Goal: Information Seeking & Learning: Learn about a topic

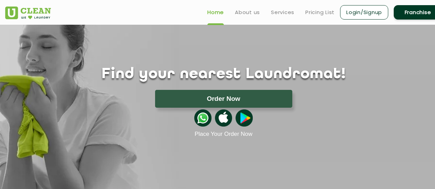
scroll to position [34, 0]
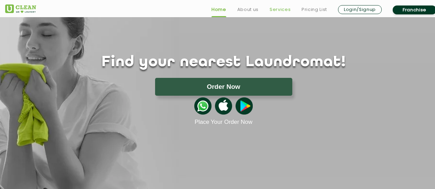
click at [280, 10] on link "Services" at bounding box center [279, 9] width 21 height 8
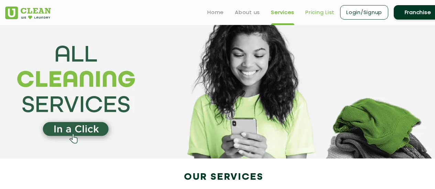
click at [315, 11] on link "Pricing List" at bounding box center [319, 12] width 29 height 8
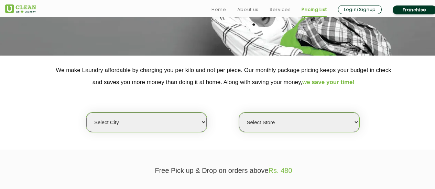
scroll to position [137, 0]
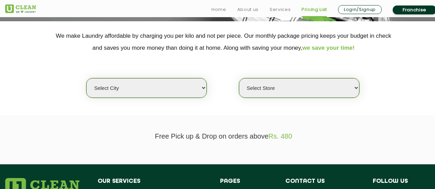
click at [202, 86] on select "Select city [GEOGRAPHIC_DATA] [GEOGRAPHIC_DATA] [GEOGRAPHIC_DATA] [GEOGRAPHIC_D…" at bounding box center [146, 88] width 120 height 20
select select "1"
click at [86, 78] on select "Select city [GEOGRAPHIC_DATA] [GEOGRAPHIC_DATA] [GEOGRAPHIC_DATA] [GEOGRAPHIC_D…" at bounding box center [146, 88] width 120 height 20
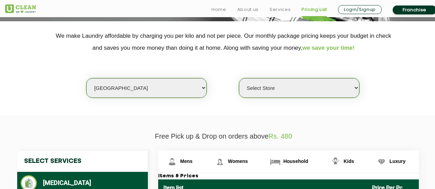
click at [351, 87] on select "Select Store [GEOGRAPHIC_DATA] [GEOGRAPHIC_DATA] 2 [GEOGRAPHIC_DATA] [PERSON_NA…" at bounding box center [299, 88] width 120 height 20
select select "545"
click at [239, 78] on select "Select Store [GEOGRAPHIC_DATA] [GEOGRAPHIC_DATA] 2 [GEOGRAPHIC_DATA] [PERSON_NA…" at bounding box center [299, 88] width 120 height 20
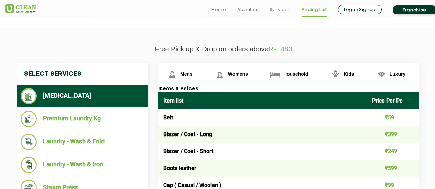
scroll to position [240, 0]
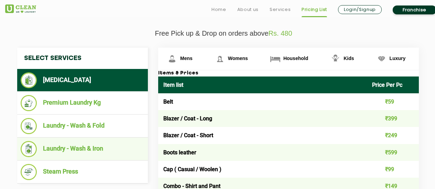
click at [86, 148] on li "Laundry - Wash & Iron" at bounding box center [83, 149] width 124 height 16
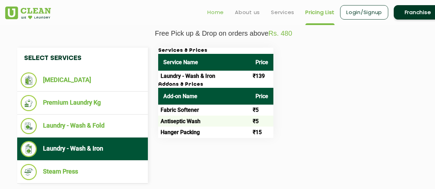
click at [215, 11] on link "Home" at bounding box center [215, 12] width 16 height 8
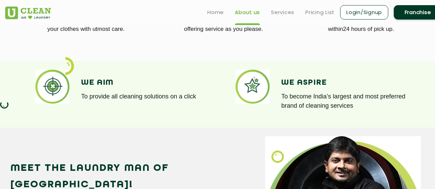
scroll to position [447, 0]
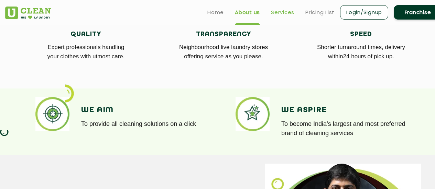
click at [284, 11] on link "Services" at bounding box center [282, 12] width 23 height 8
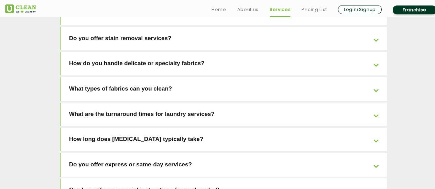
scroll to position [1580, 0]
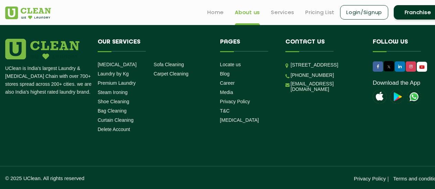
scroll to position [447, 0]
